Goal: Task Accomplishment & Management: Complete application form

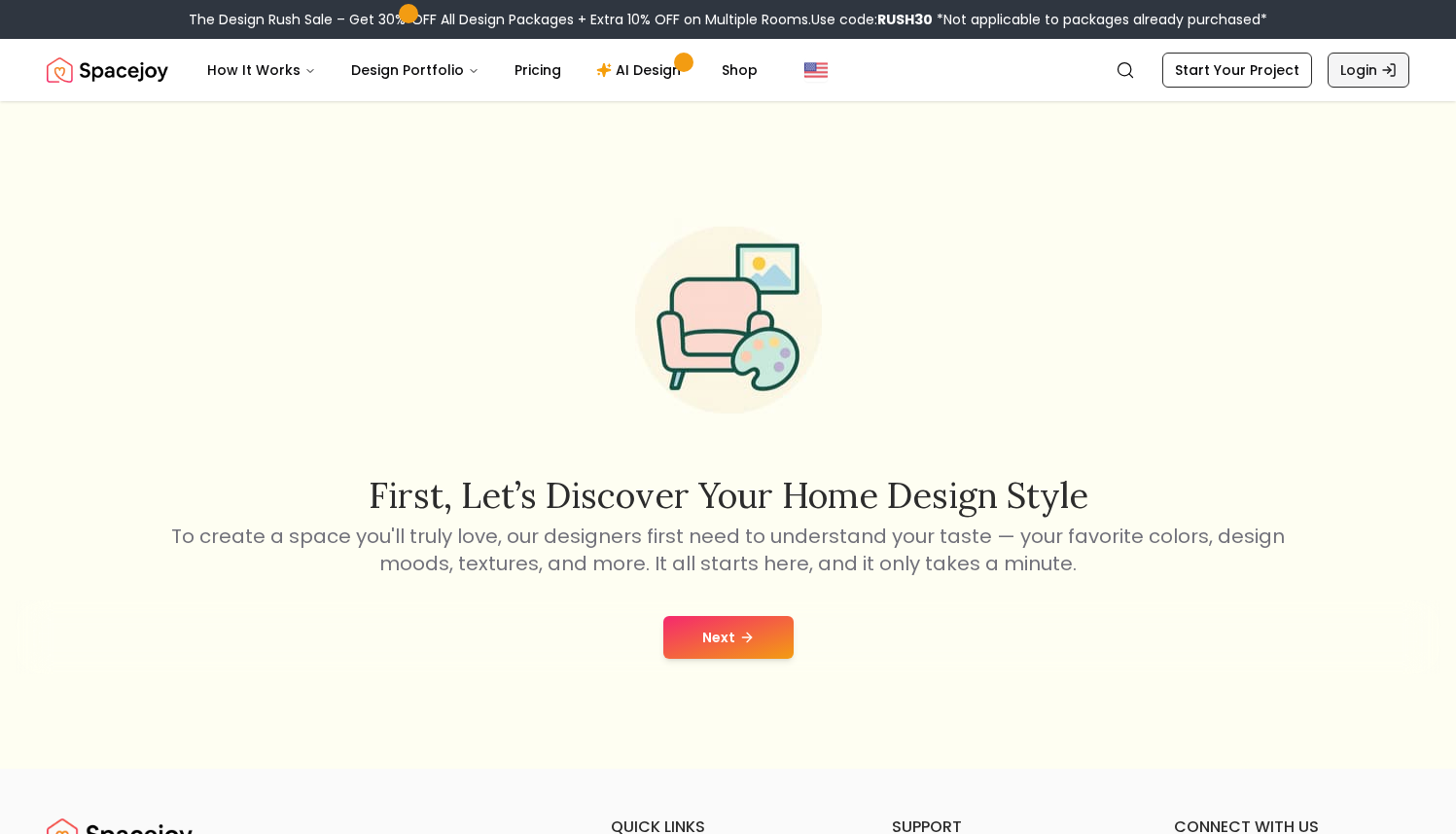
click at [1355, 69] on link "Login" at bounding box center [1368, 70] width 82 height 35
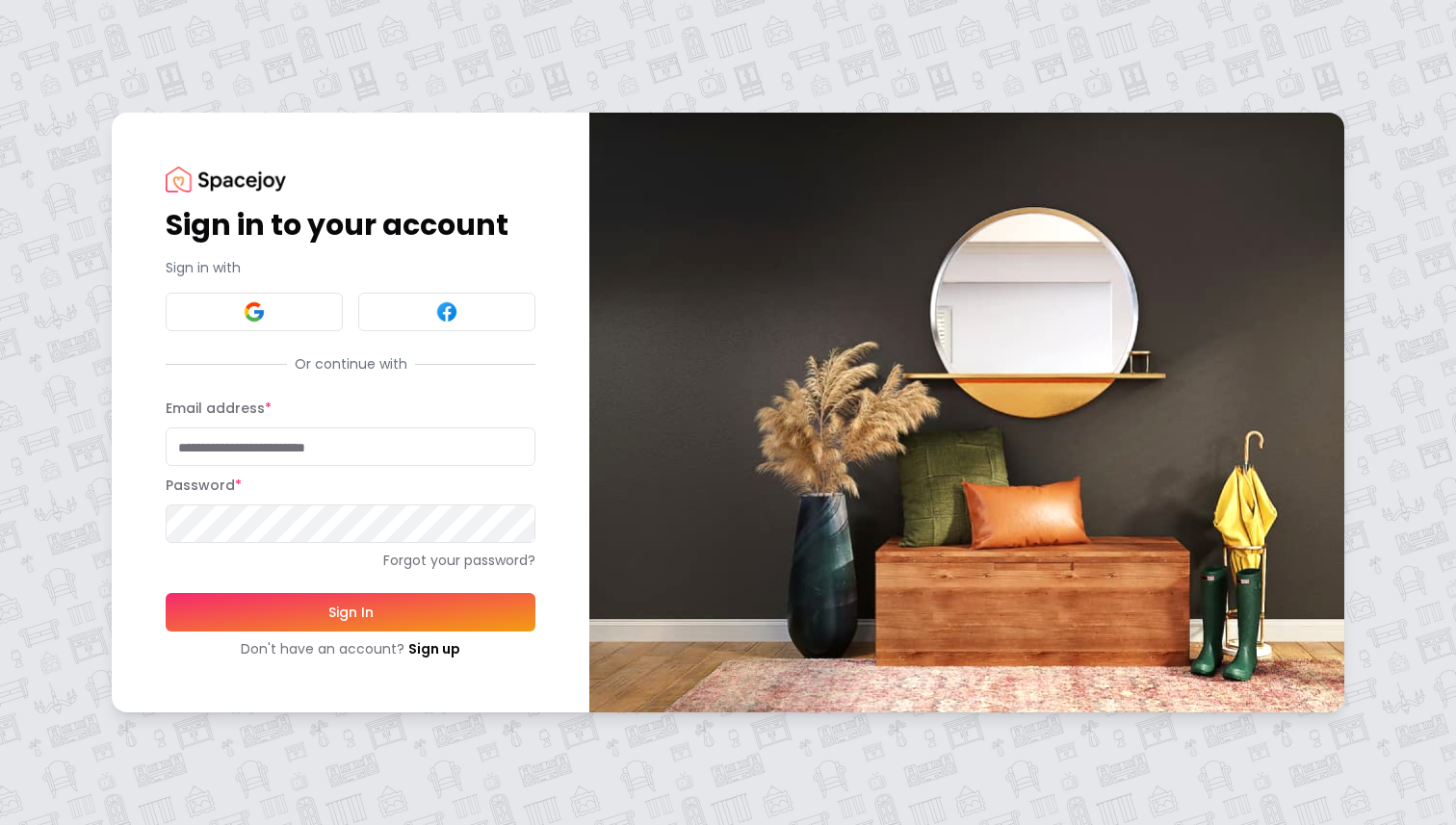
click at [269, 453] on input "Email address *" at bounding box center [350, 446] width 369 height 39
type input "**********"
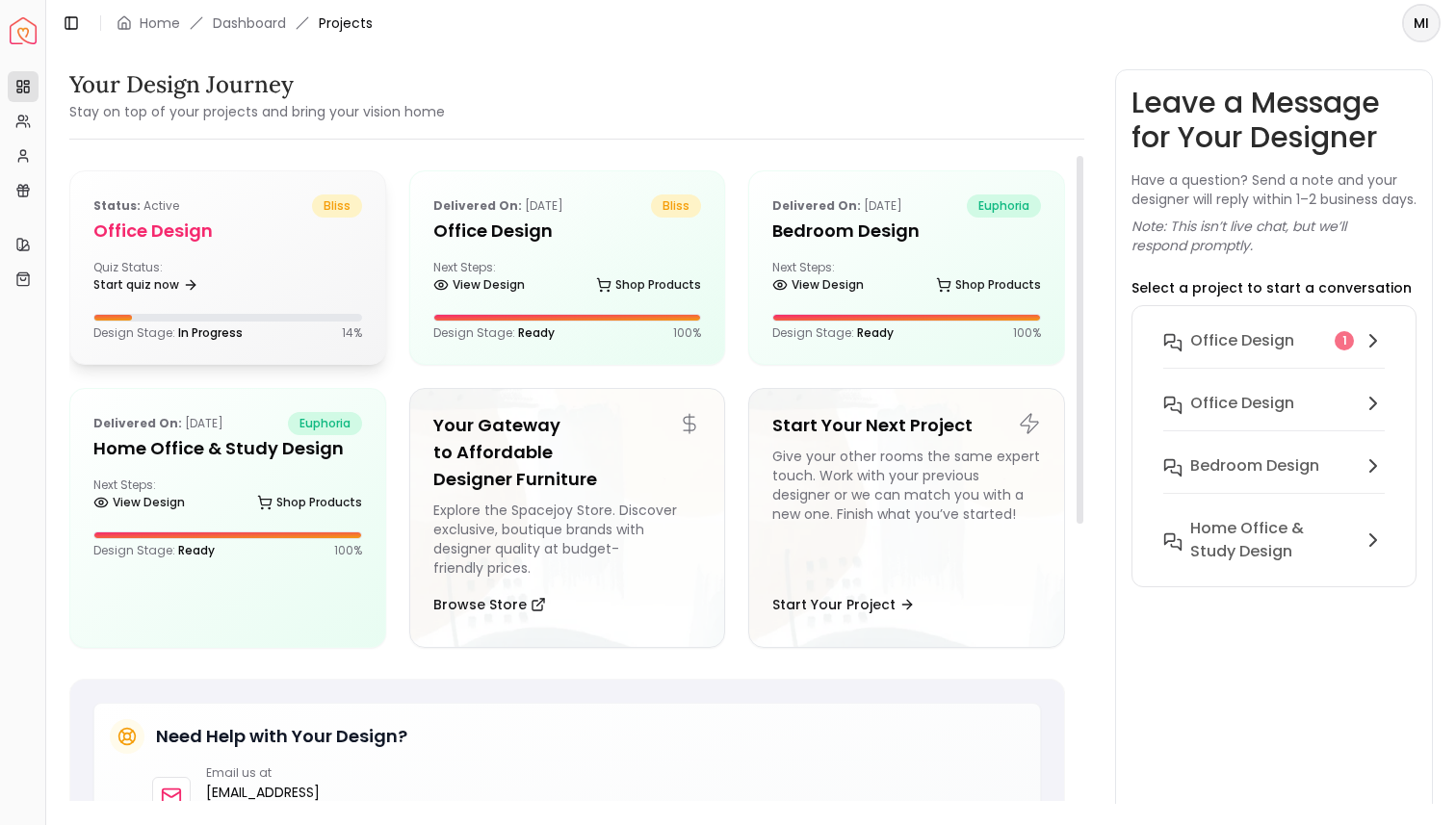
click at [265, 266] on div "Quiz Status: Start quiz now" at bounding box center [228, 279] width 269 height 39
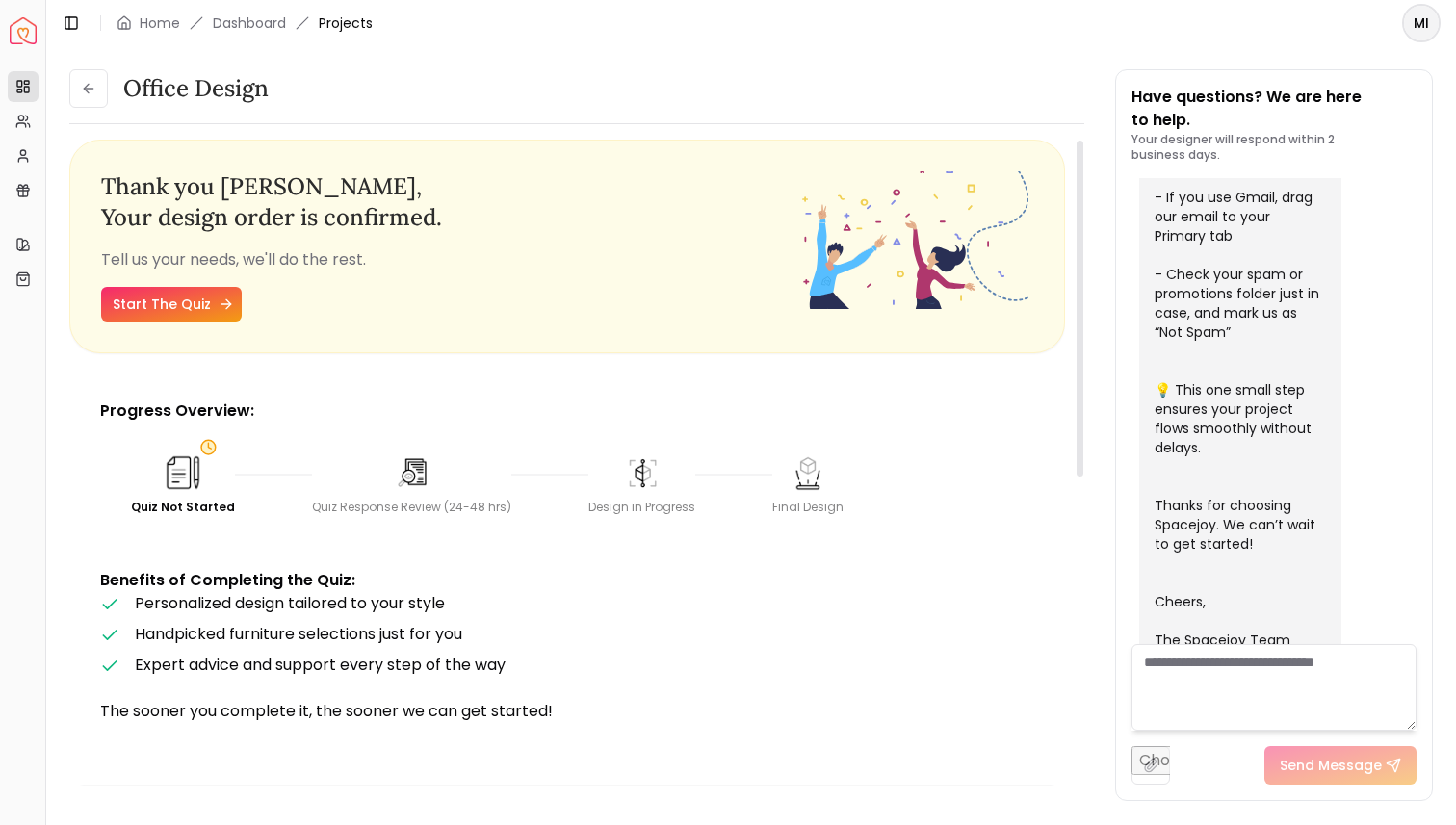
click at [227, 301] on icon at bounding box center [229, 304] width 5 height 9
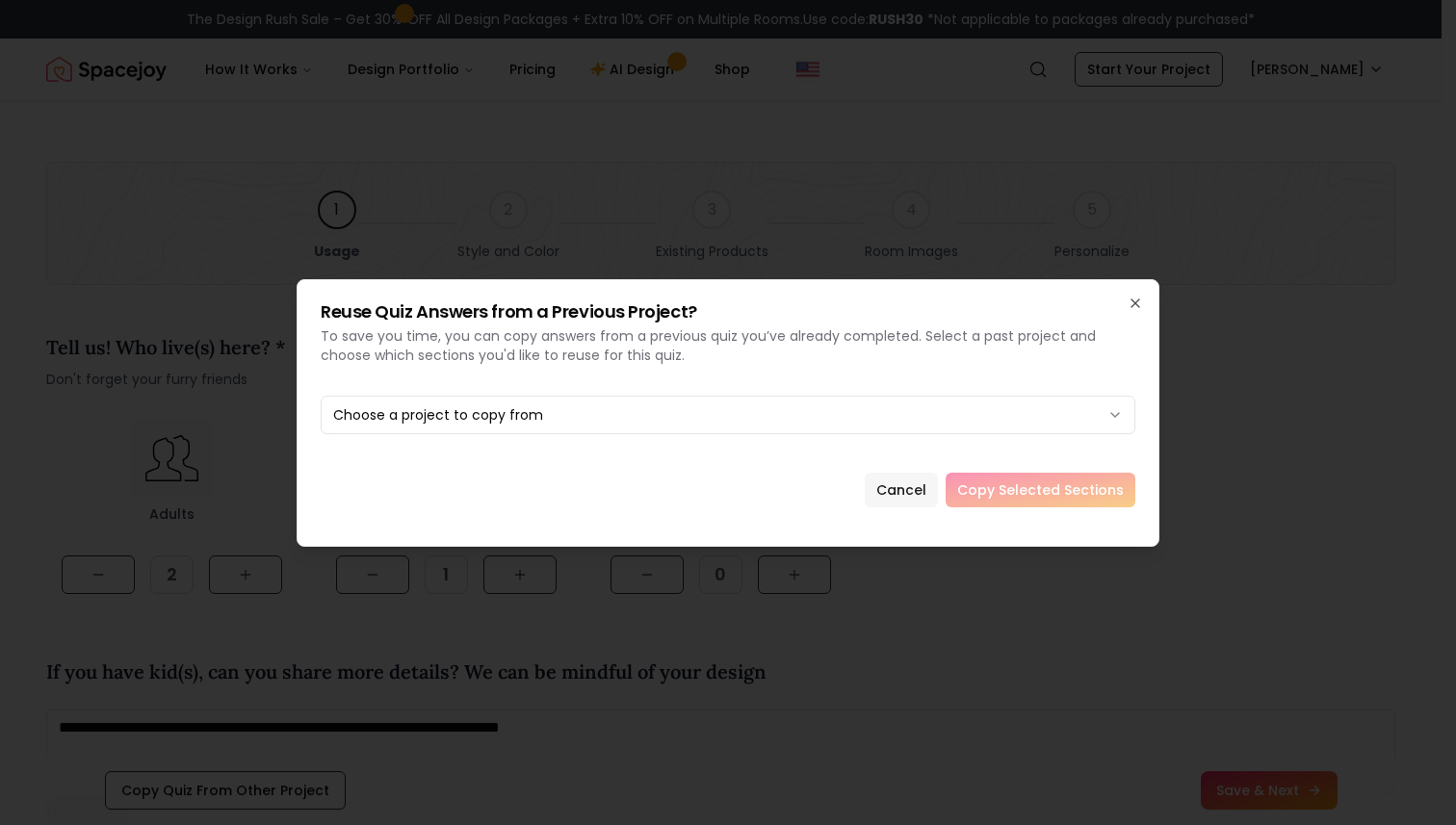
click at [919, 482] on button "Cancel" at bounding box center [902, 490] width 73 height 35
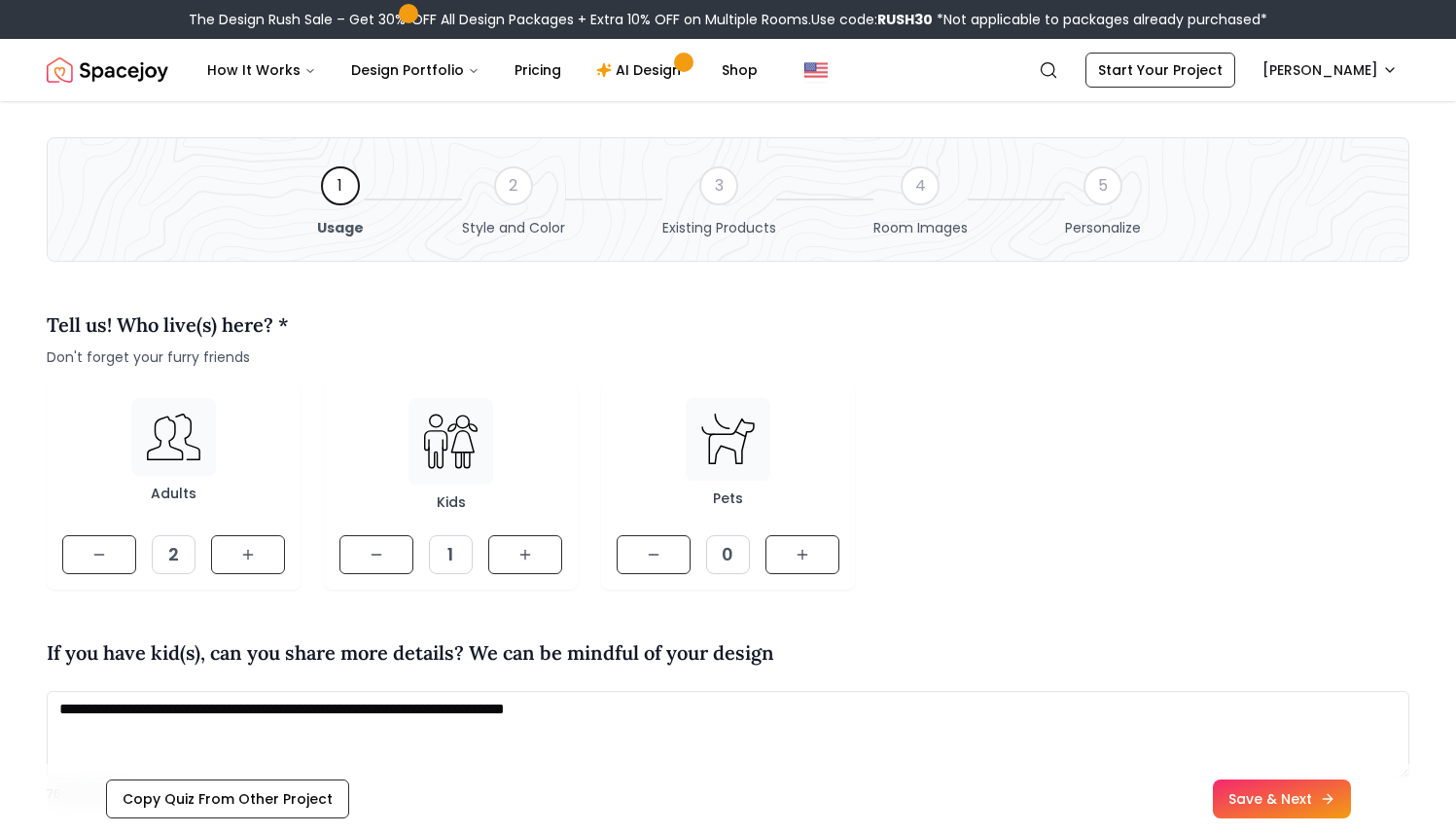
scroll to position [28, 0]
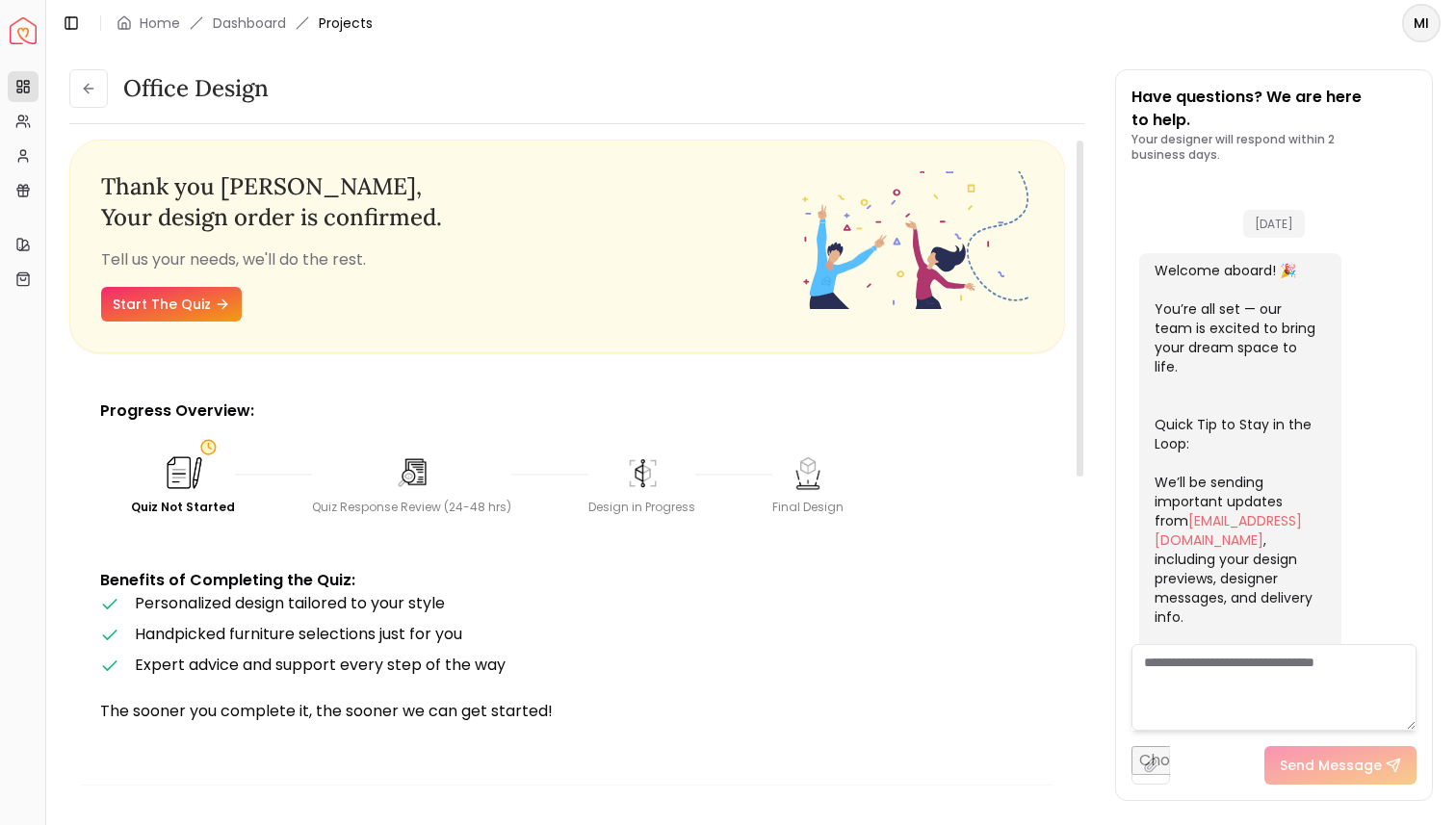
scroll to position [631, 0]
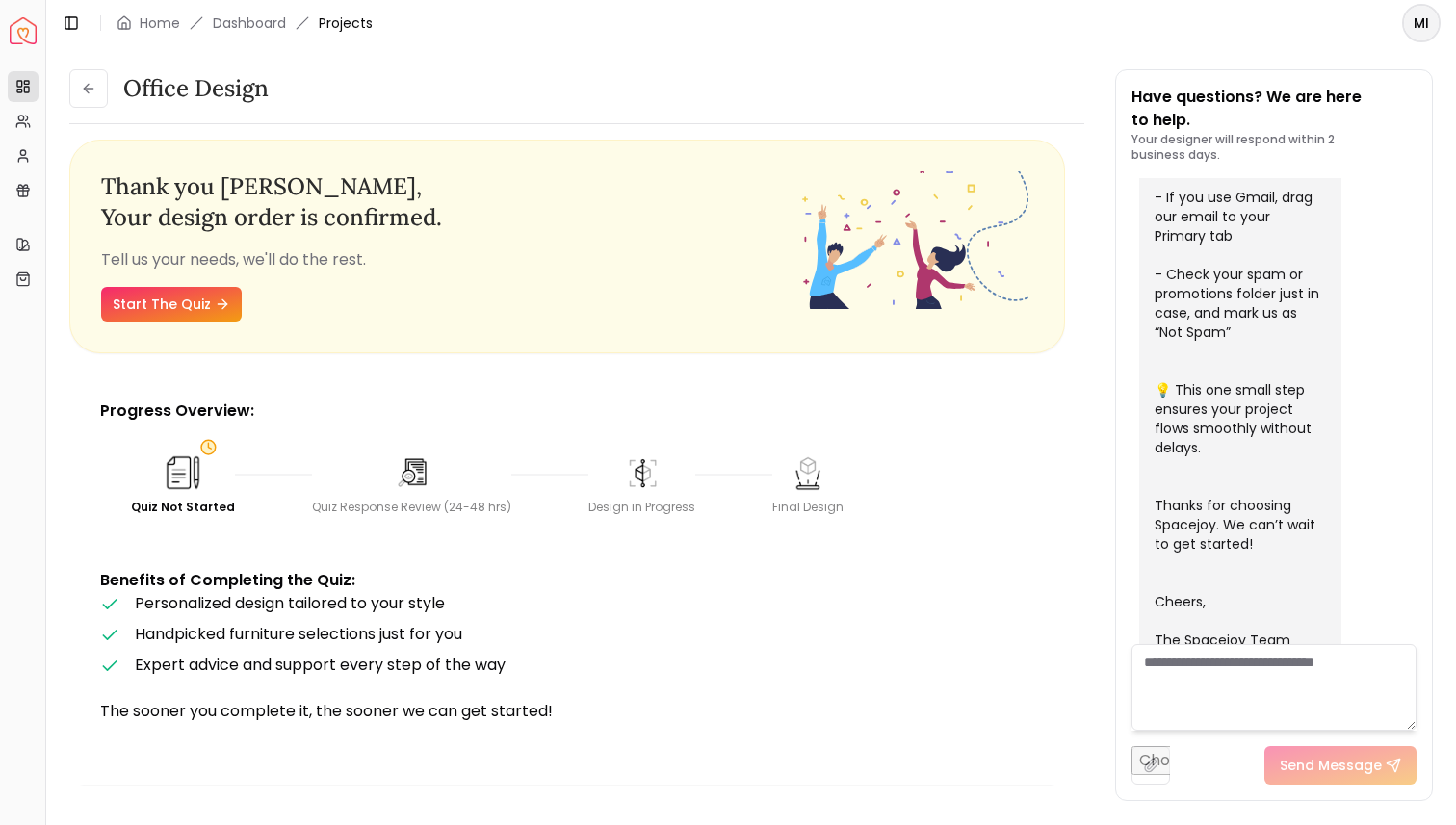
click at [1246, 678] on textarea at bounding box center [1274, 687] width 285 height 87
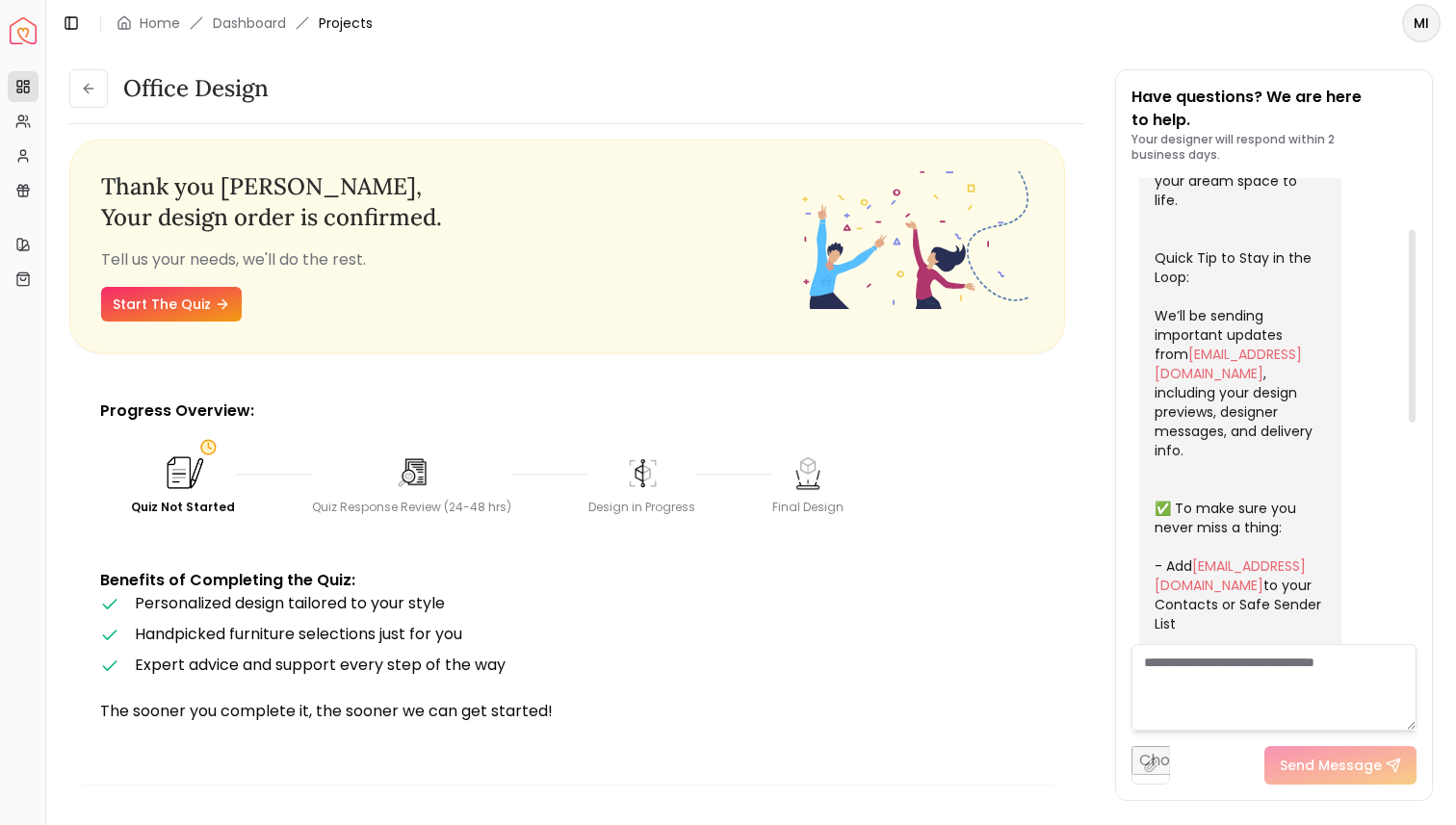
scroll to position [0, 0]
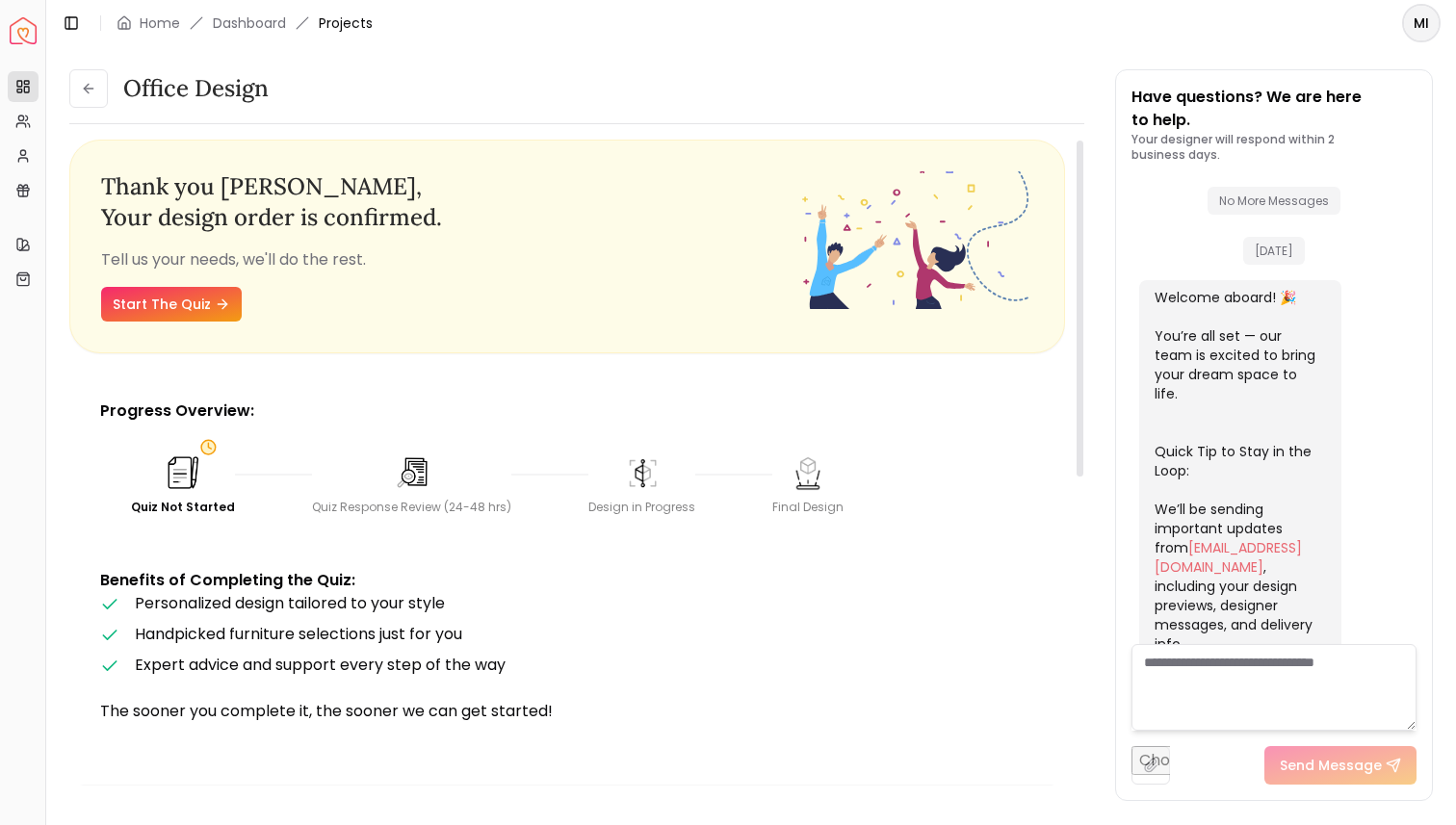
click at [393, 479] on img at bounding box center [411, 472] width 41 height 41
